Goal: Transaction & Acquisition: Obtain resource

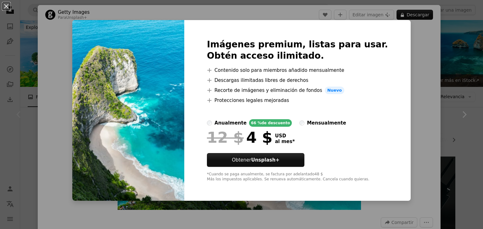
click at [411, 75] on div "An X shape Imágenes premium, listas para usar. Obtén acceso ilimitado. A plus s…" at bounding box center [241, 114] width 483 height 229
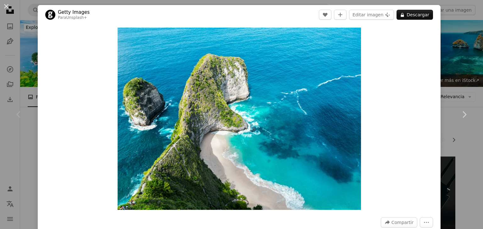
click at [462, 54] on div "An X shape Chevron left Chevron right Getty Images Para Unsplash+ A heart A plu…" at bounding box center [241, 114] width 483 height 229
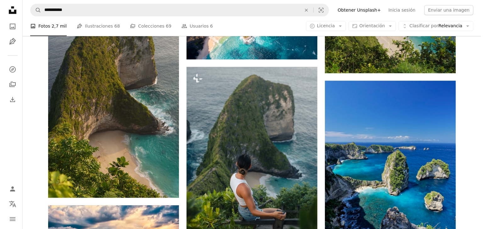
scroll to position [745, 0]
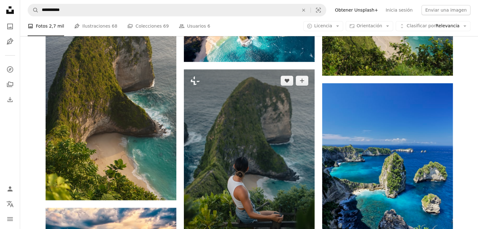
click at [280, 110] on img at bounding box center [249, 167] width 131 height 196
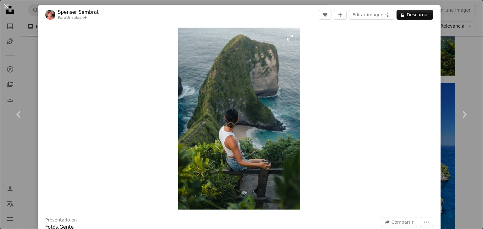
click at [290, 38] on img "Ampliar en esta imagen" at bounding box center [239, 119] width 122 height 182
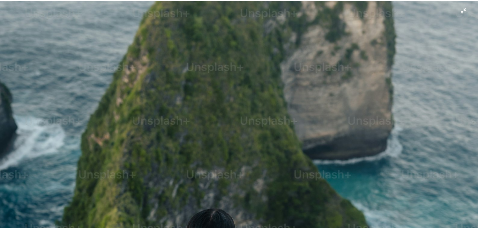
scroll to position [24, 0]
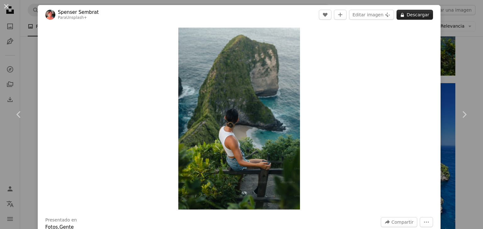
click at [414, 15] on button "A lock Descargar" at bounding box center [414, 15] width 36 height 10
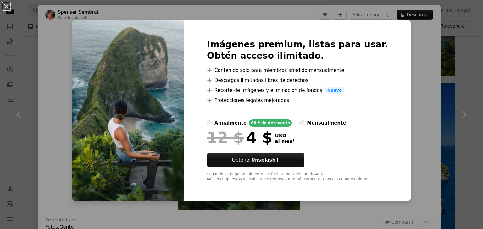
click at [423, 37] on div "An X shape Imágenes premium, listas para usar. Obtén acceso ilimitado. A plus s…" at bounding box center [241, 114] width 483 height 229
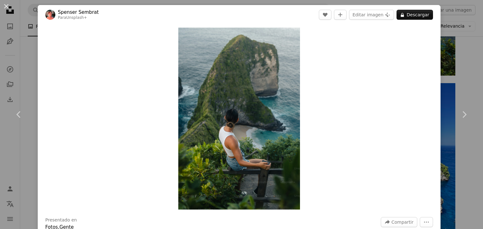
click at [454, 44] on div "An X shape Chevron left Chevron right [PERSON_NAME] Para Unsplash+ A heart A pl…" at bounding box center [241, 114] width 483 height 229
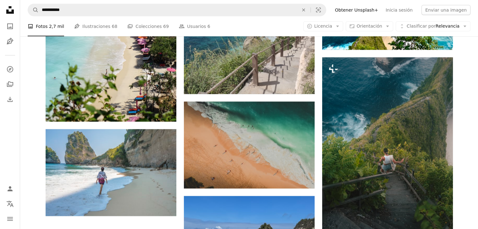
scroll to position [1925, 0]
